Goal: Information Seeking & Learning: Learn about a topic

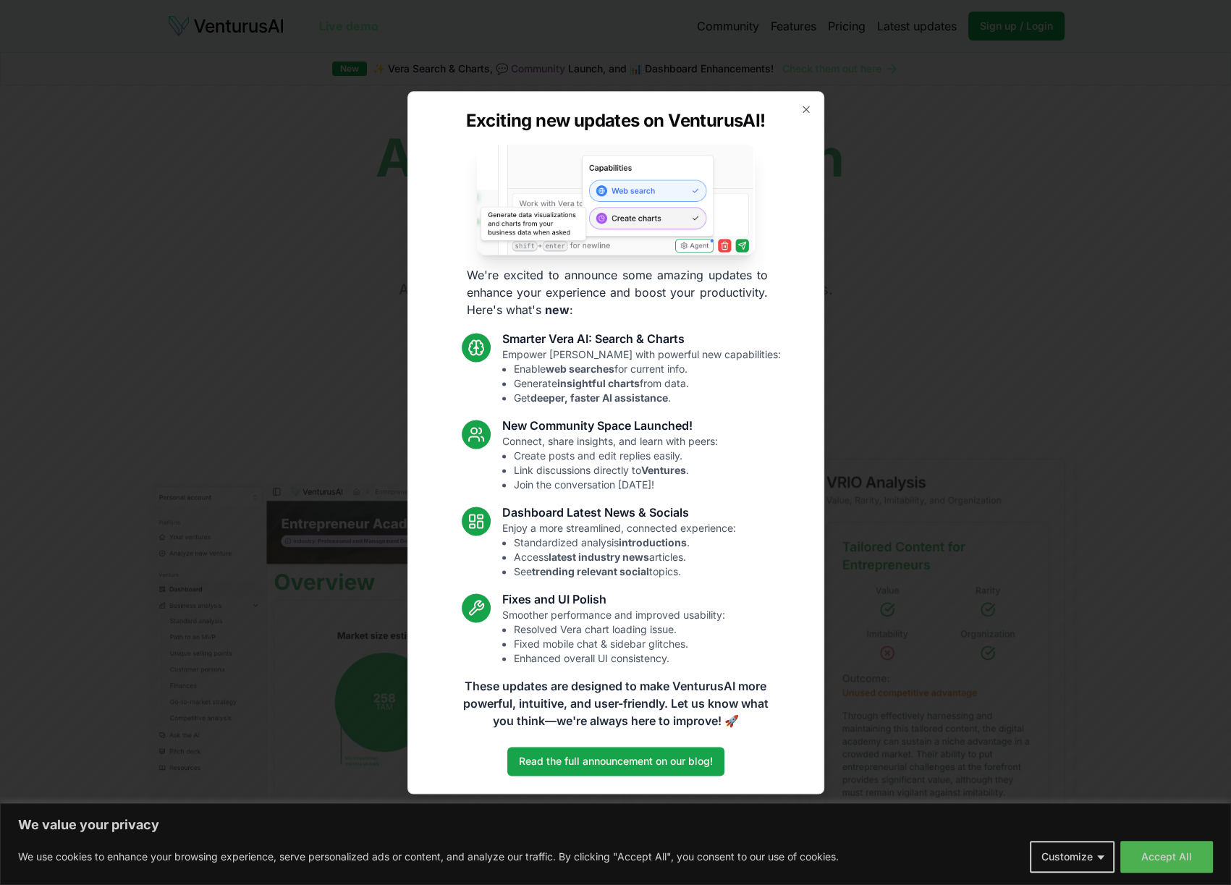
click at [802, 110] on icon "button" at bounding box center [806, 109] width 12 height 12
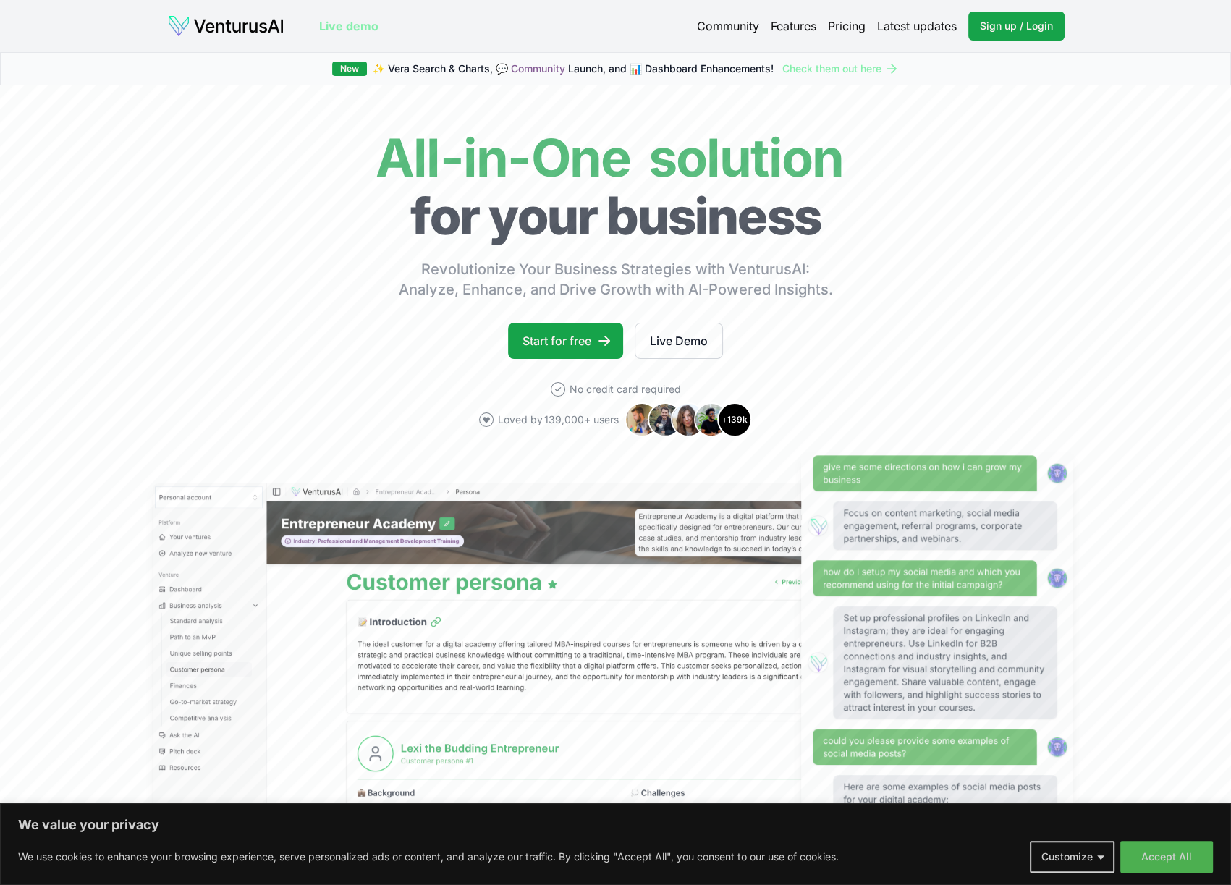
click at [790, 27] on link "Features" at bounding box center [794, 25] width 46 height 17
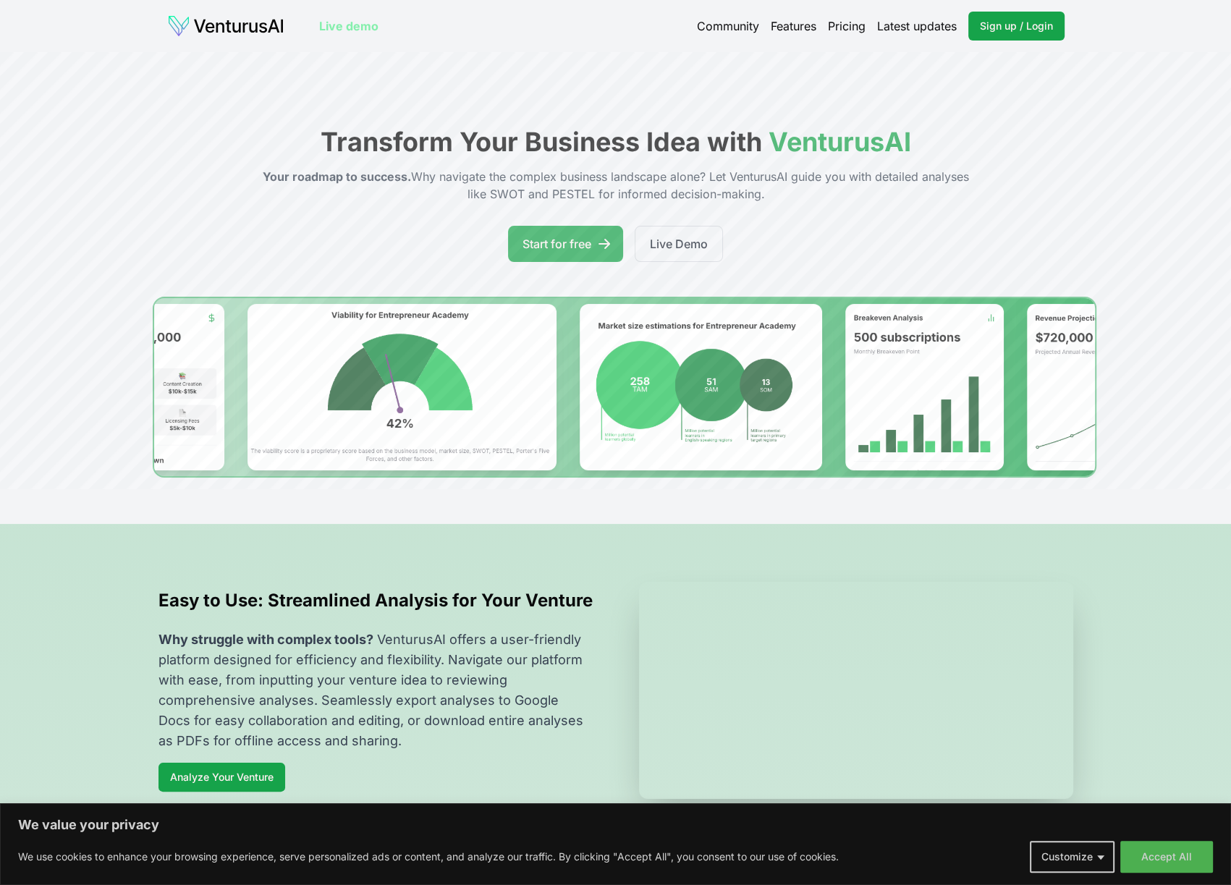
click at [848, 21] on link "Pricing" at bounding box center [847, 25] width 38 height 17
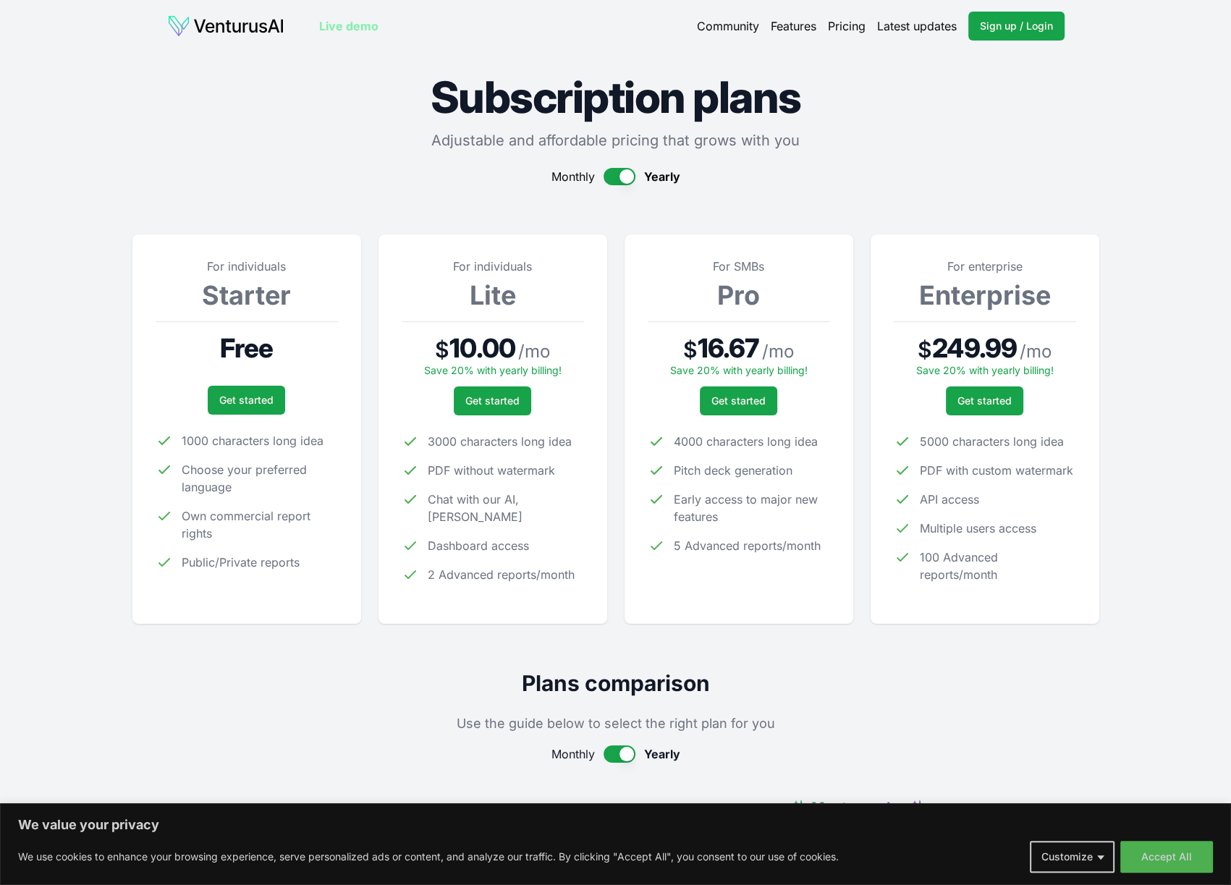
click at [932, 111] on h1 "Subscription plans" at bounding box center [615, 96] width 967 height 43
